Goal: Transaction & Acquisition: Purchase product/service

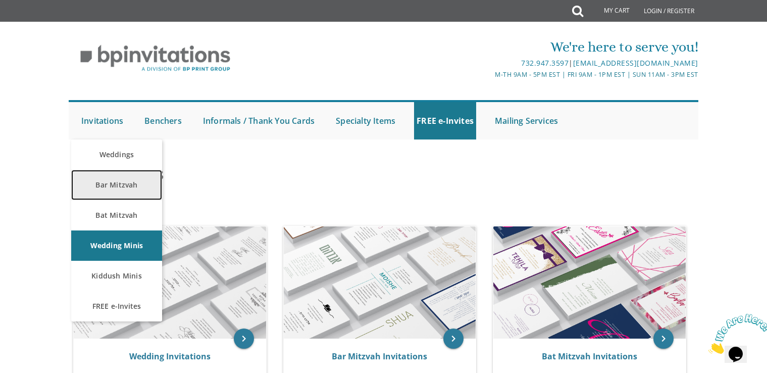
click at [115, 187] on link "Bar Mitzvah" at bounding box center [116, 185] width 91 height 30
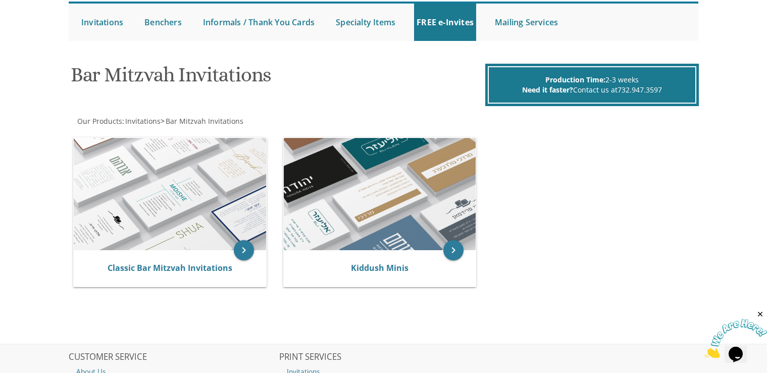
scroll to position [102, 0]
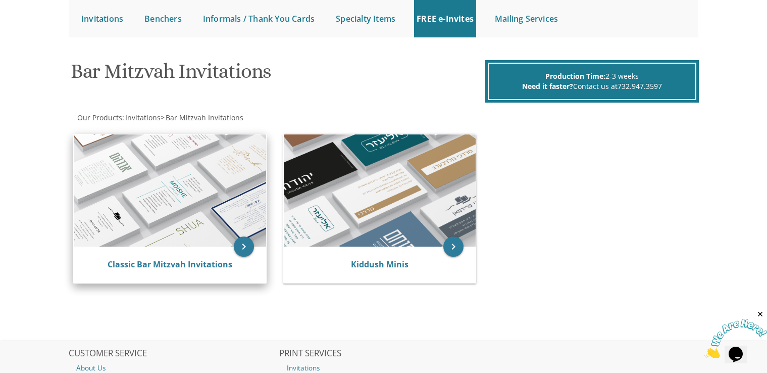
click at [177, 197] on img at bounding box center [170, 190] width 192 height 112
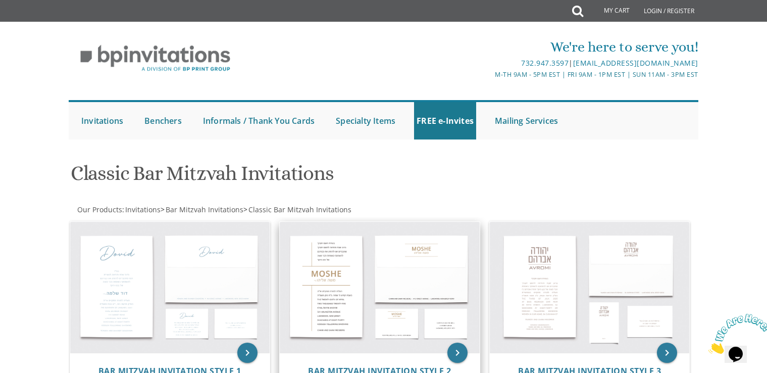
click at [343, 285] on img at bounding box center [380, 287] width 200 height 131
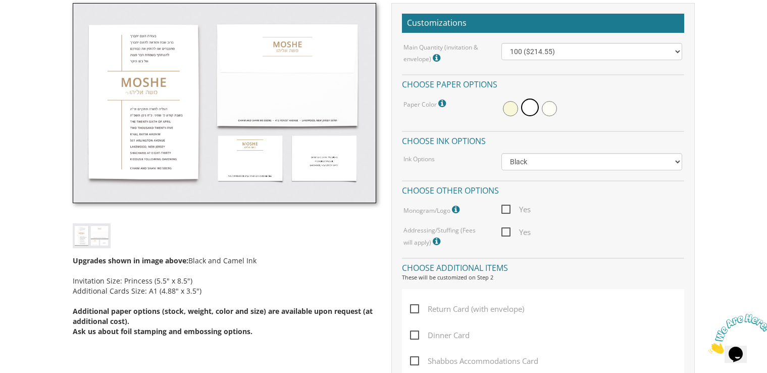
scroll to position [294, 0]
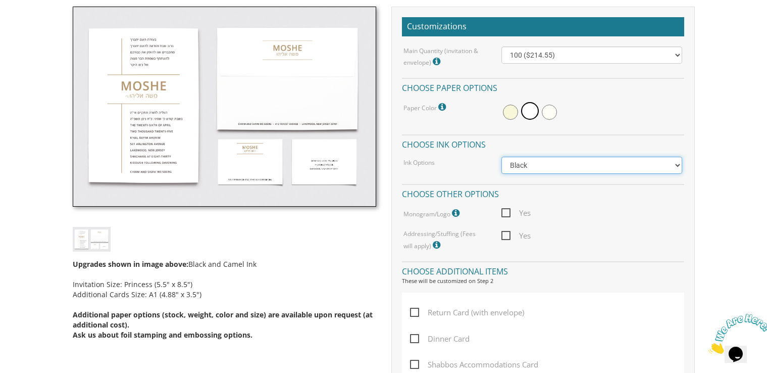
click at [678, 164] on select "Black Colored Ink ($65.00) Black + One Color ($100.00) Two Colors ($137.95)" at bounding box center [592, 165] width 181 height 17
select select "Two Colors"
click at [502, 157] on select "Black Colored Ink ($65.00) Black + One Color ($100.00) Two Colors ($137.95)" at bounding box center [592, 165] width 181 height 17
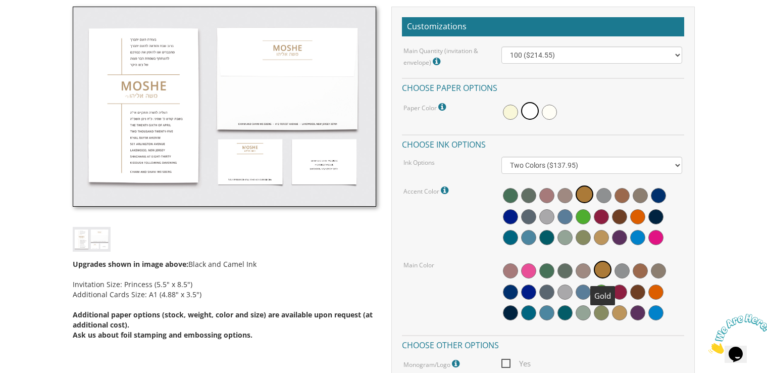
drag, startPoint x: 604, startPoint y: 269, endPoint x: 704, endPoint y: 286, distance: 101.6
